Goal: Task Accomplishment & Management: Manage account settings

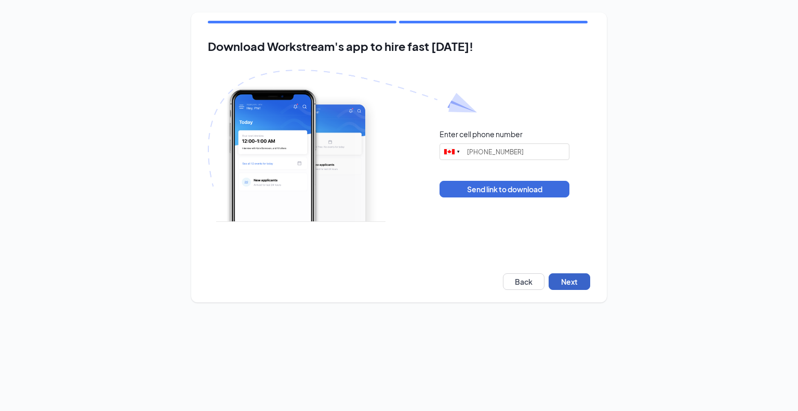
click at [582, 284] on button "Next" at bounding box center [569, 281] width 42 height 17
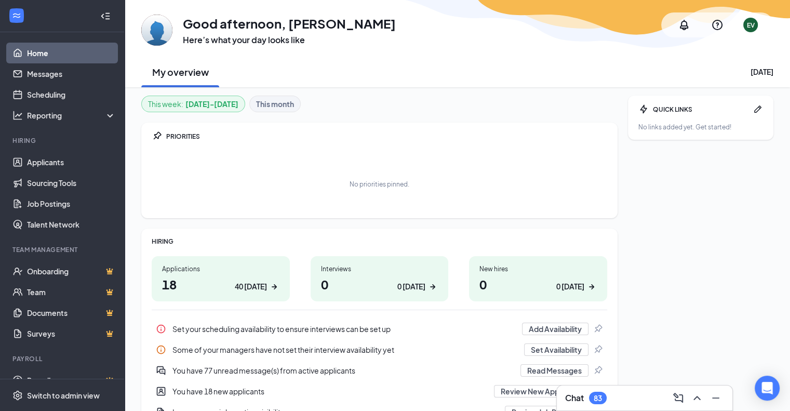
click at [603, 406] on div "Chat 83" at bounding box center [644, 398] width 159 height 17
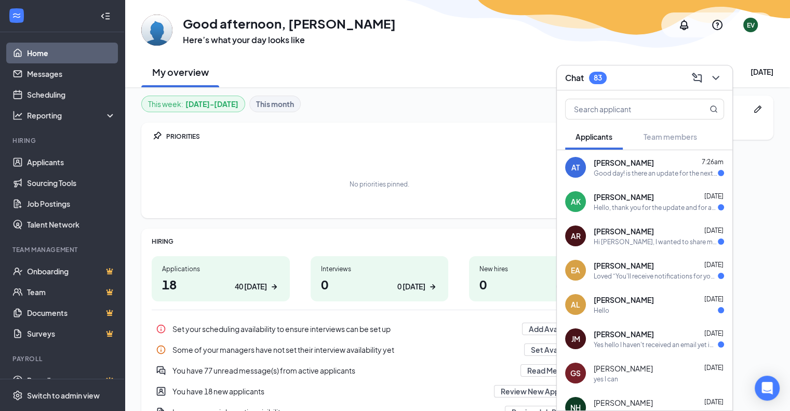
click at [644, 178] on div "AT [PERSON_NAME] 7:26am Good day! is there an update for the next stage of the …" at bounding box center [645, 167] width 176 height 34
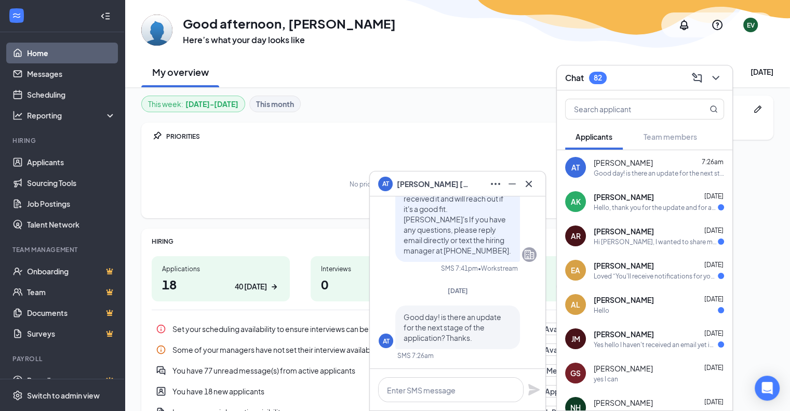
click at [646, 201] on div "[PERSON_NAME] [DATE]" at bounding box center [659, 197] width 130 height 10
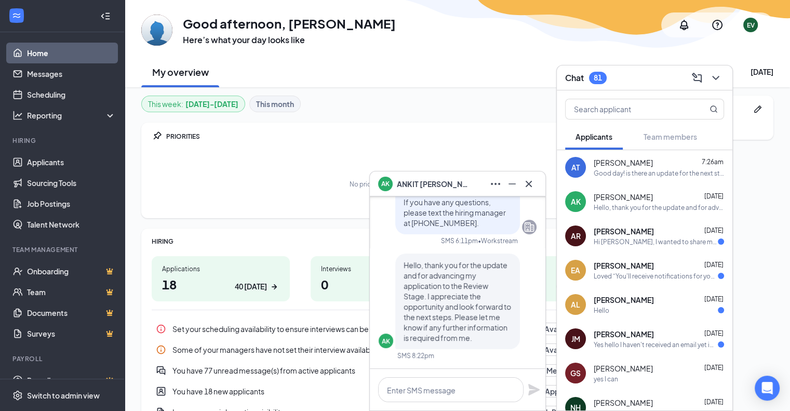
click at [623, 237] on div "Hi [PERSON_NAME], I wanted to share my experience at your restaurant. [DATE], I…" at bounding box center [656, 241] width 124 height 9
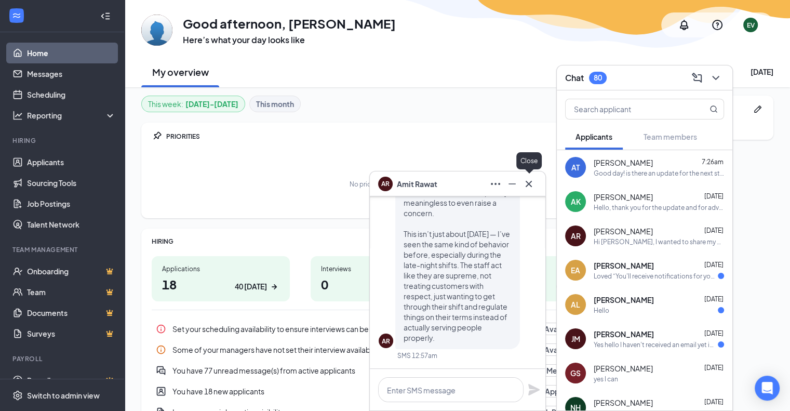
click at [531, 186] on icon "Cross" at bounding box center [529, 183] width 6 height 6
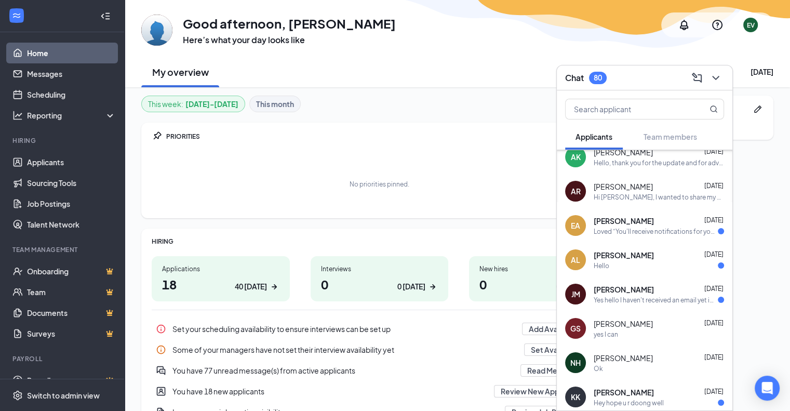
scroll to position [47, 0]
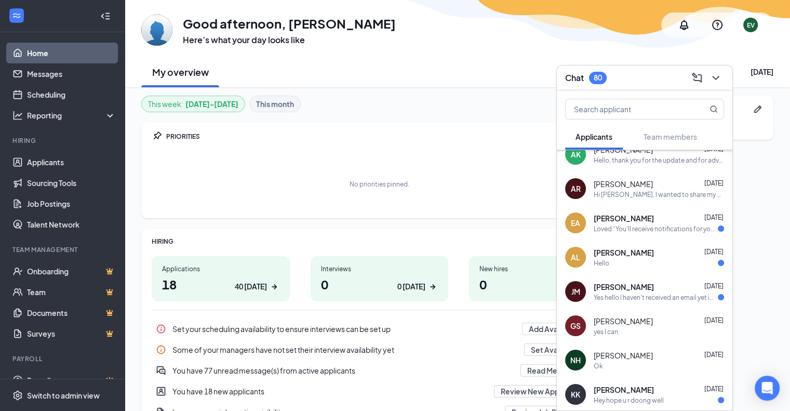
click at [625, 338] on div "GS [PERSON_NAME] [DATE] yes I can" at bounding box center [645, 325] width 176 height 34
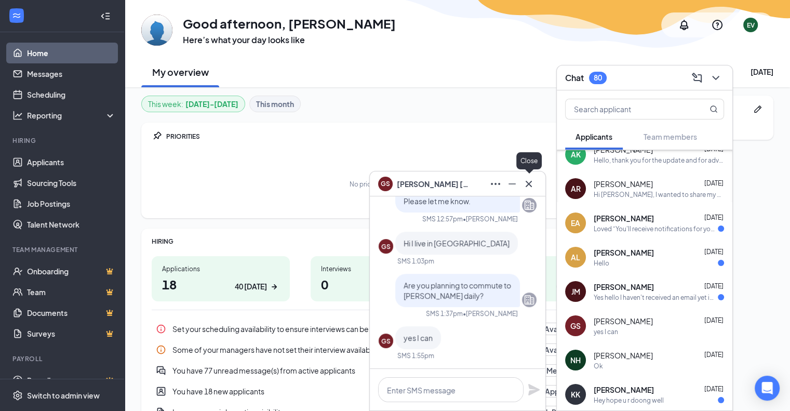
click at [529, 182] on icon "Cross" at bounding box center [529, 183] width 6 height 6
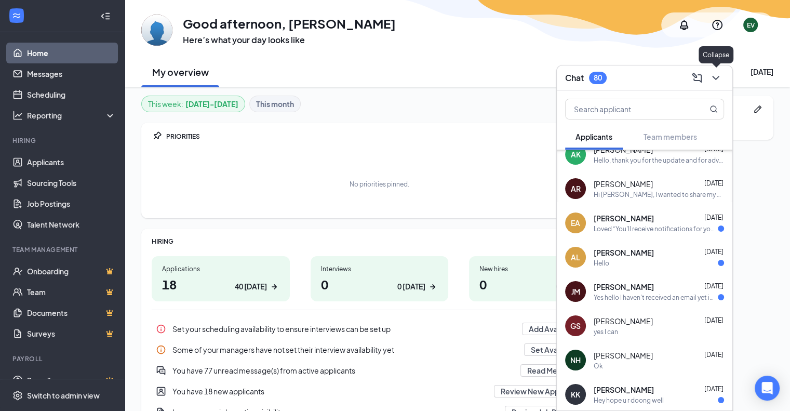
click at [721, 72] on icon "ChevronDown" at bounding box center [715, 78] width 12 height 12
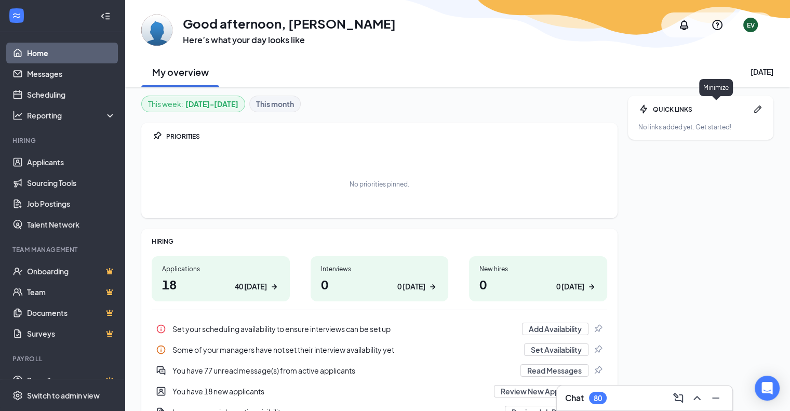
scroll to position [0, 0]
click at [35, 160] on link "Applicants" at bounding box center [71, 162] width 89 height 21
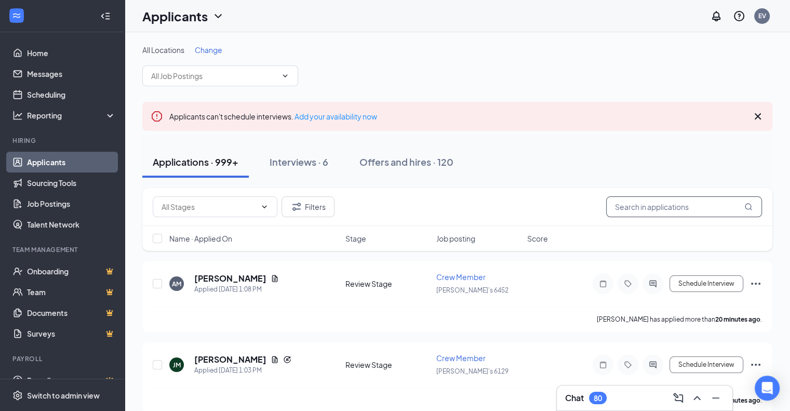
click at [659, 203] on input "text" at bounding box center [684, 206] width 156 height 21
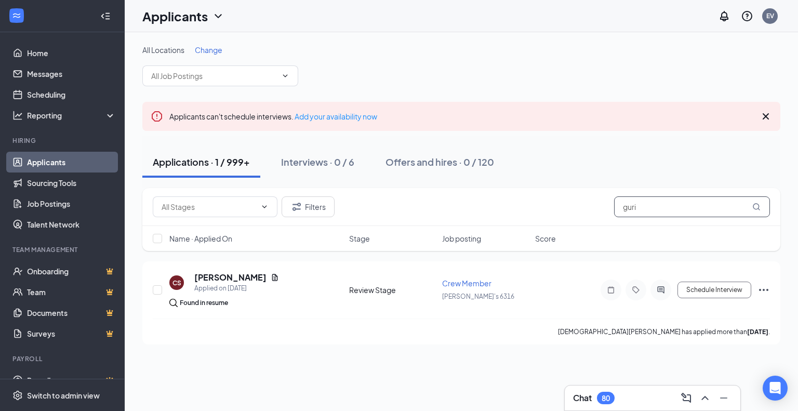
click at [656, 205] on input "guri" at bounding box center [692, 206] width 156 height 21
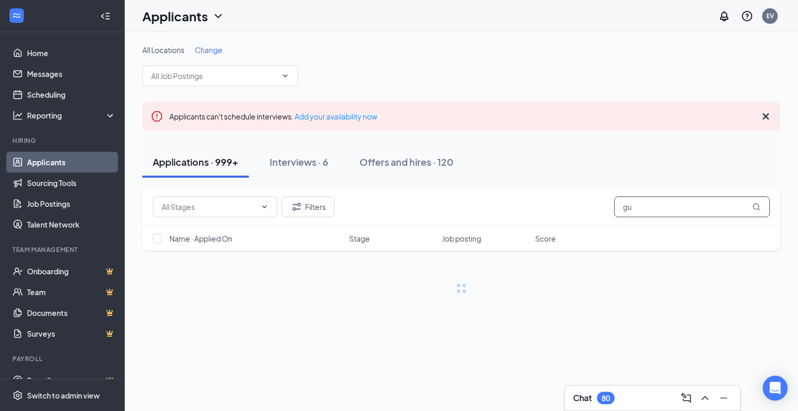
type input "g"
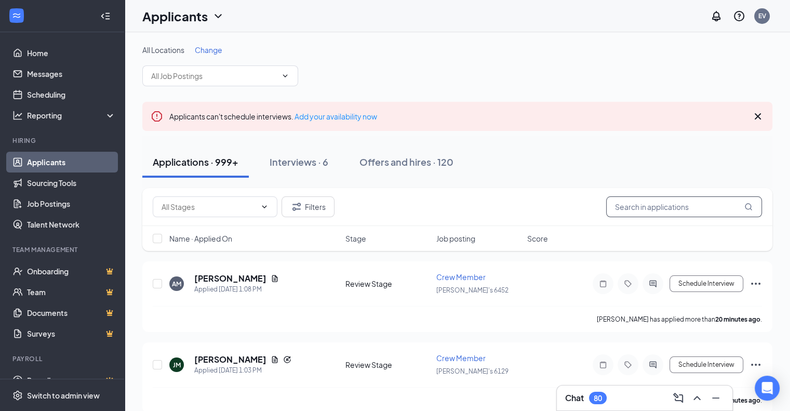
click at [656, 205] on input "text" at bounding box center [684, 206] width 156 height 21
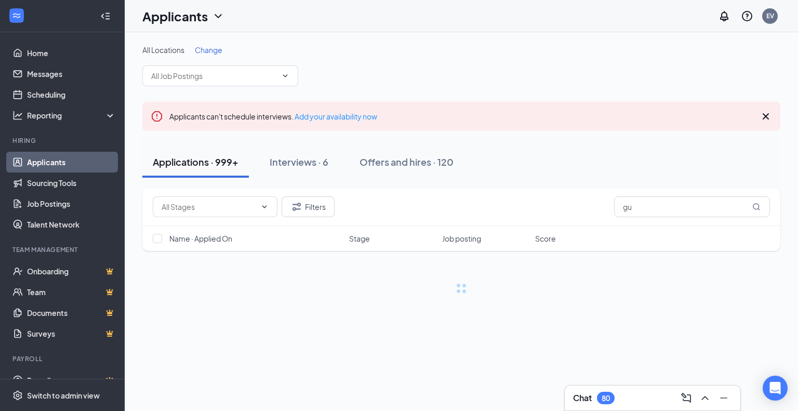
click at [637, 405] on div "Chat 80" at bounding box center [652, 398] width 159 height 17
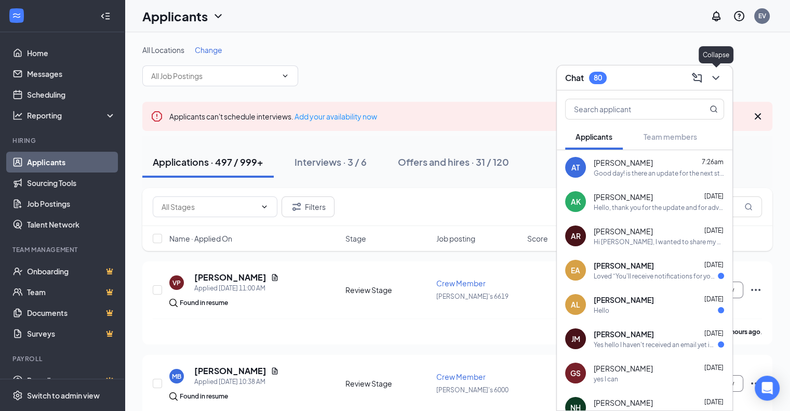
click at [719, 83] on icon "ChevronDown" at bounding box center [715, 78] width 12 height 12
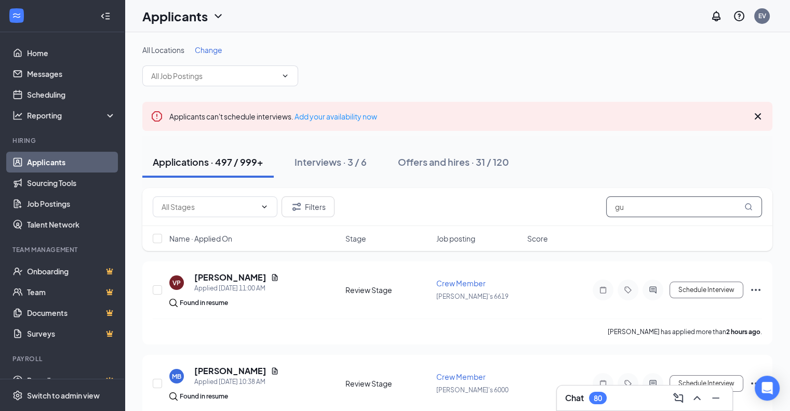
click at [624, 211] on input "gu" at bounding box center [684, 206] width 156 height 21
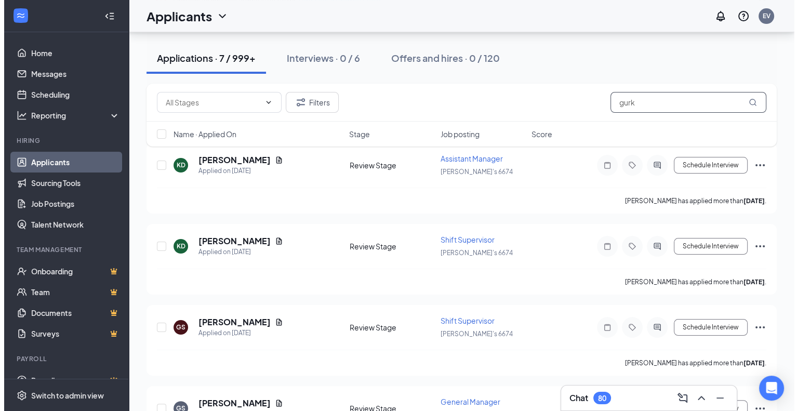
scroll to position [121, 0]
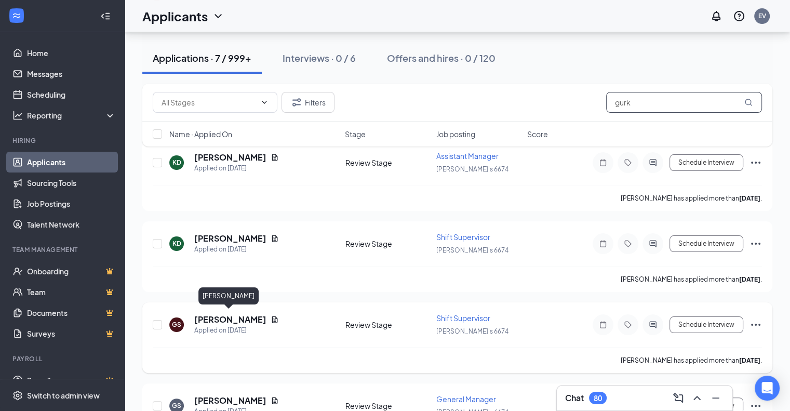
type input "gurk"
click at [225, 317] on h5 "[PERSON_NAME]" at bounding box center [230, 319] width 72 height 11
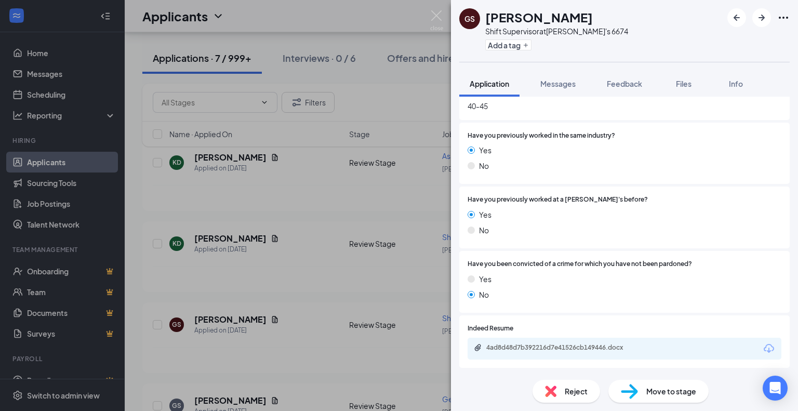
scroll to position [562, 0]
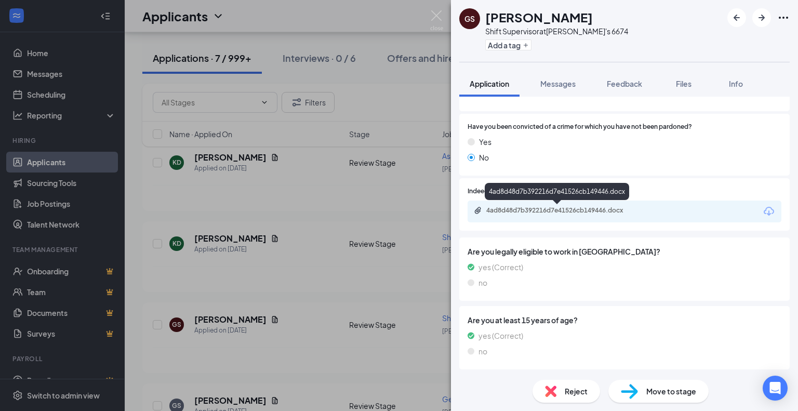
click at [607, 206] on div "4ad8d48d7b392216d7e41526cb149446.docx" at bounding box center [558, 210] width 145 height 8
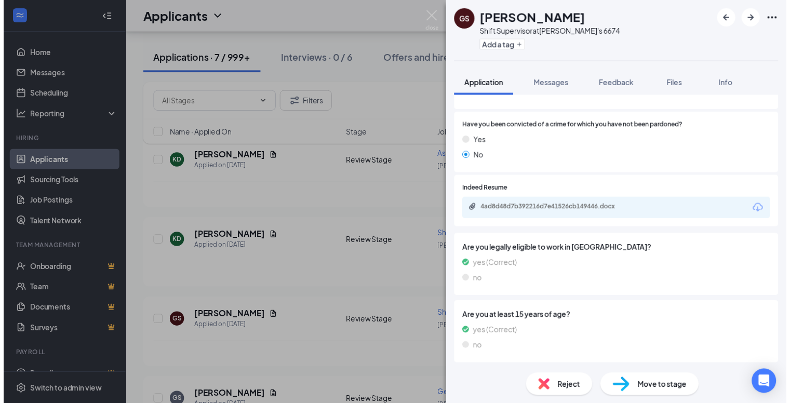
scroll to position [558, 0]
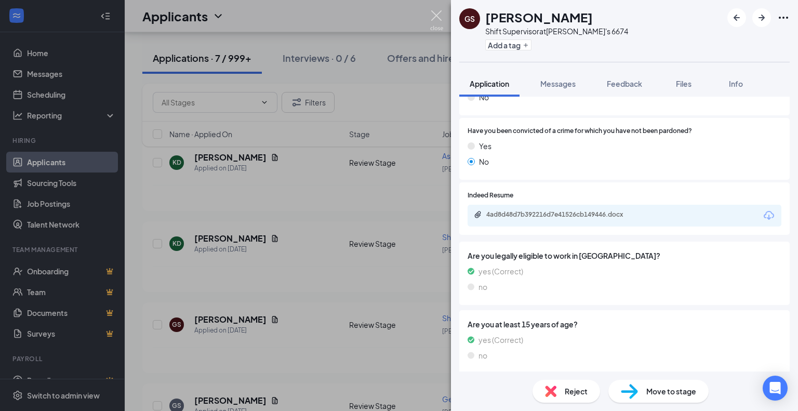
click at [437, 22] on img at bounding box center [436, 20] width 13 height 20
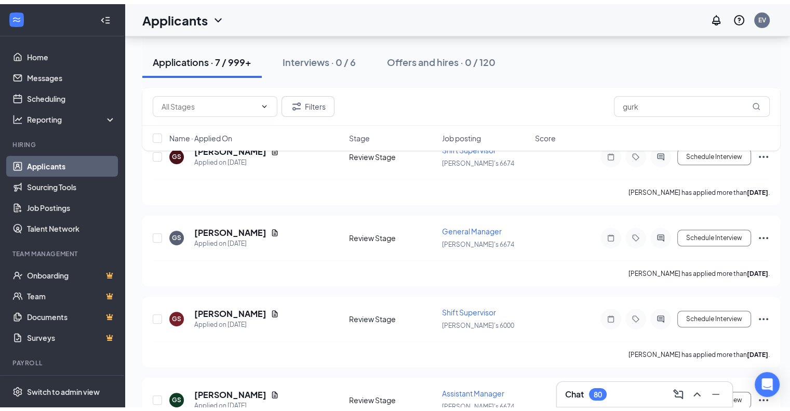
scroll to position [37, 0]
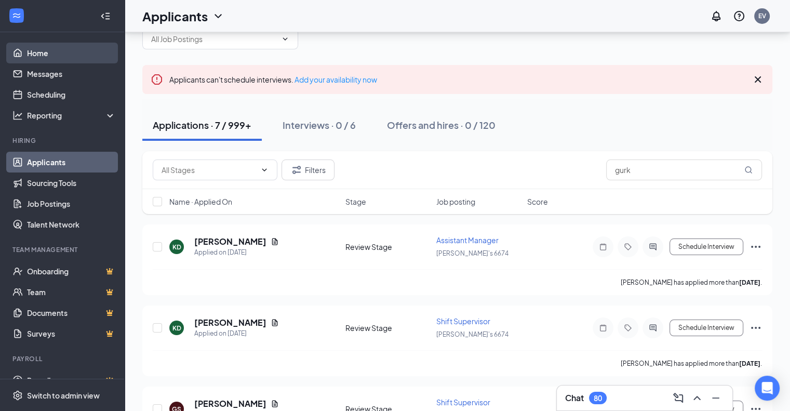
click at [39, 47] on link "Home" at bounding box center [71, 53] width 89 height 21
